Goal: Information Seeking & Learning: Learn about a topic

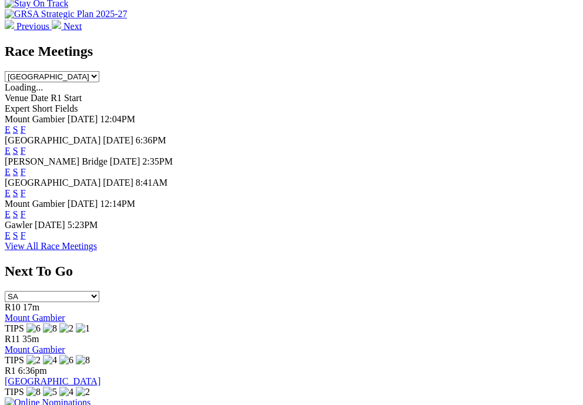
scroll to position [562, 11]
click at [26, 145] on link "F" at bounding box center [23, 150] width 5 height 10
click at [26, 197] on link "F" at bounding box center [23, 192] width 5 height 10
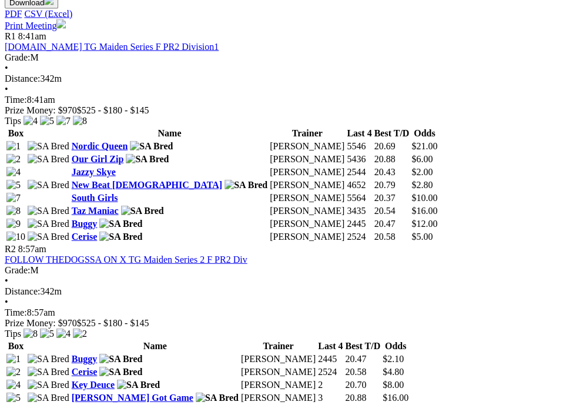
scroll to position [622, 0]
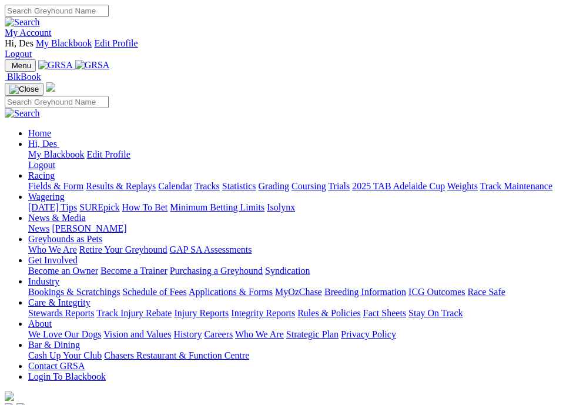
scroll to position [563, 11]
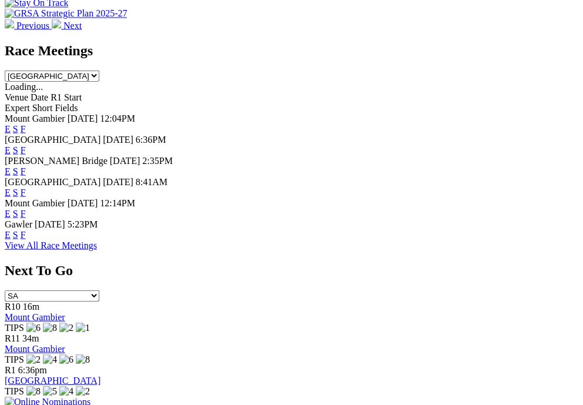
click at [26, 239] on link "F" at bounding box center [23, 234] width 5 height 10
